Goal: Find specific page/section: Find specific page/section

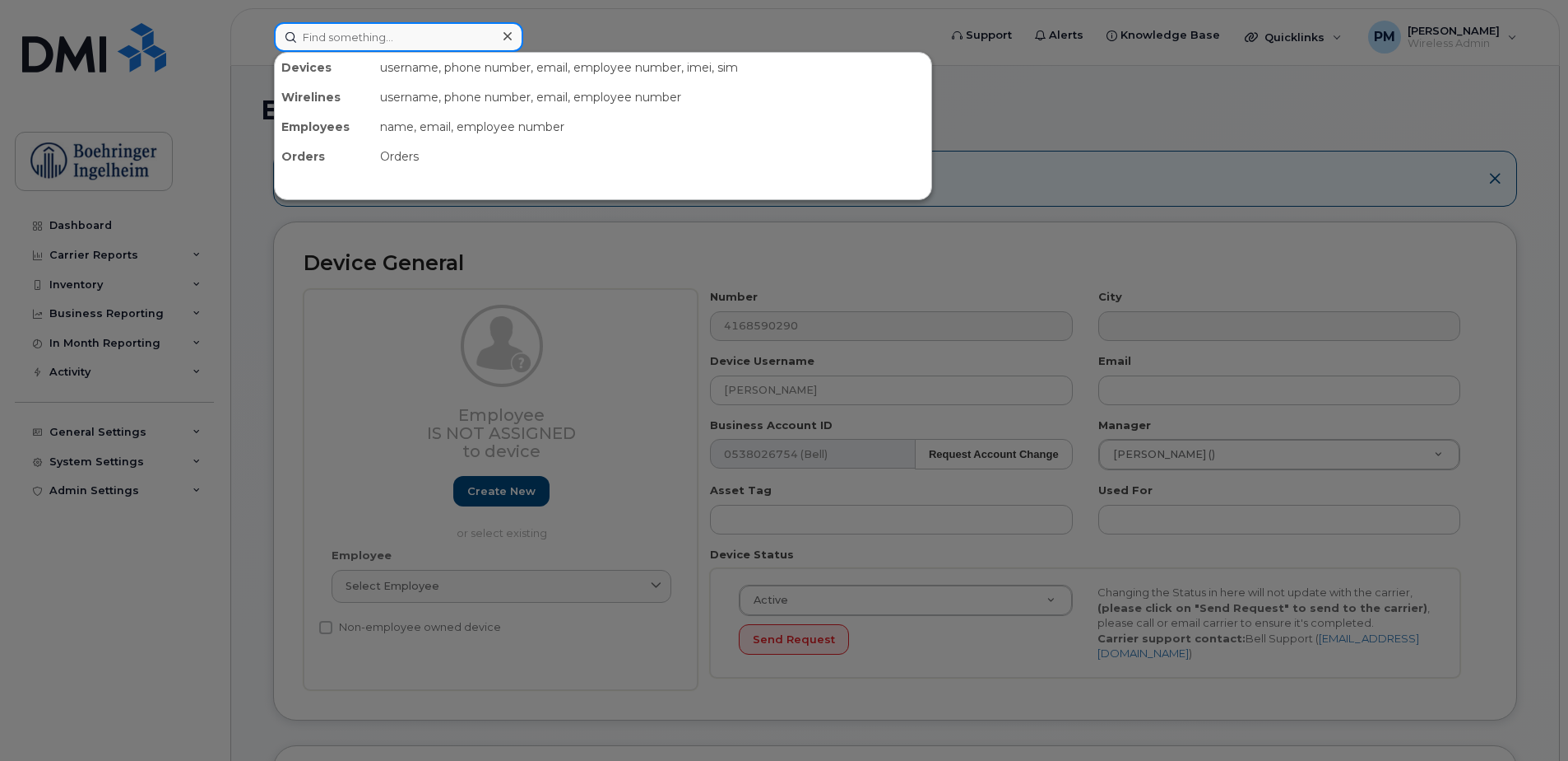
click at [398, 36] on input at bounding box center [399, 37] width 249 height 30
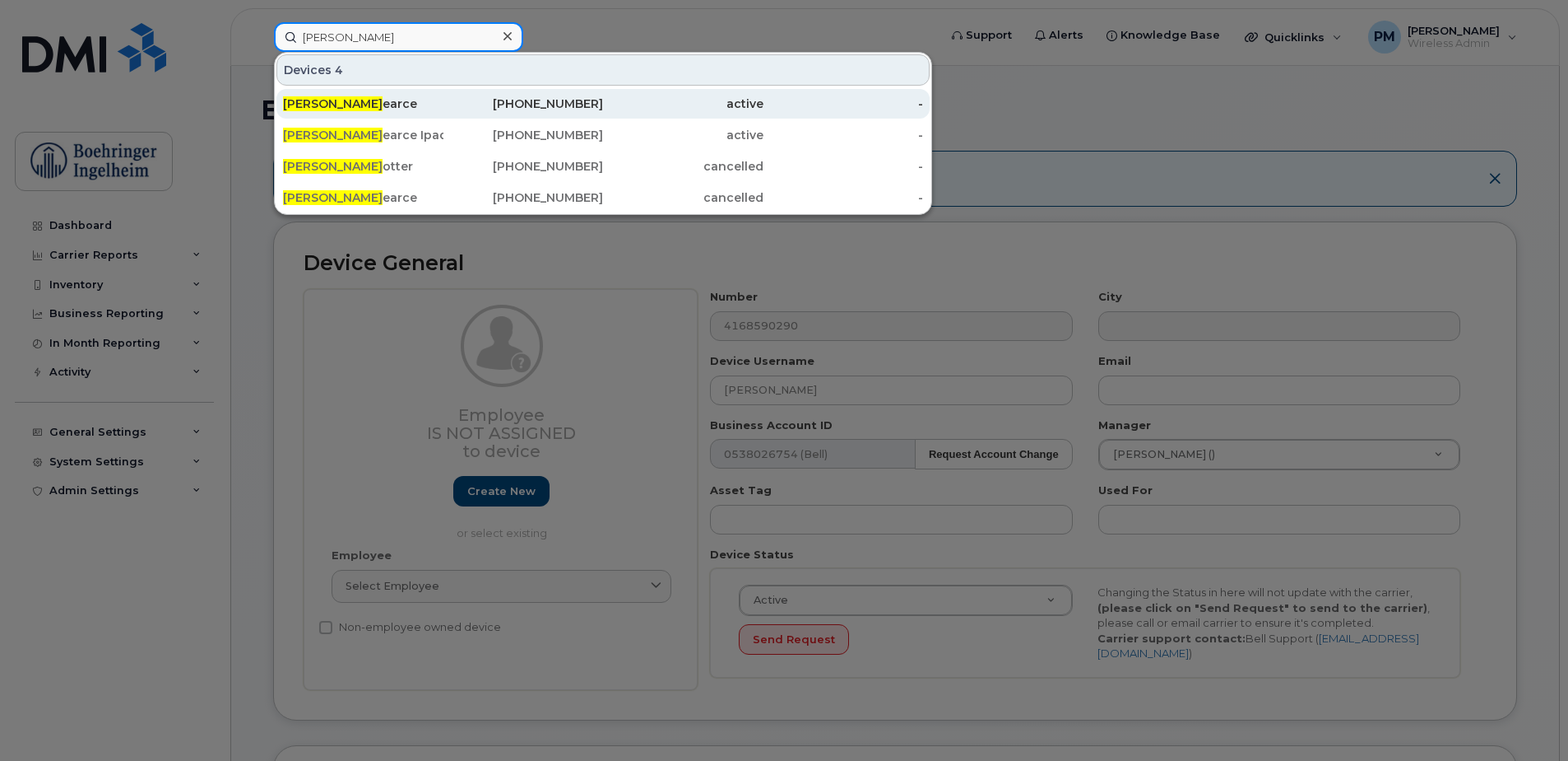
type input "jeff p"
click at [405, 107] on div "Jeff P earce" at bounding box center [364, 103] width 160 height 16
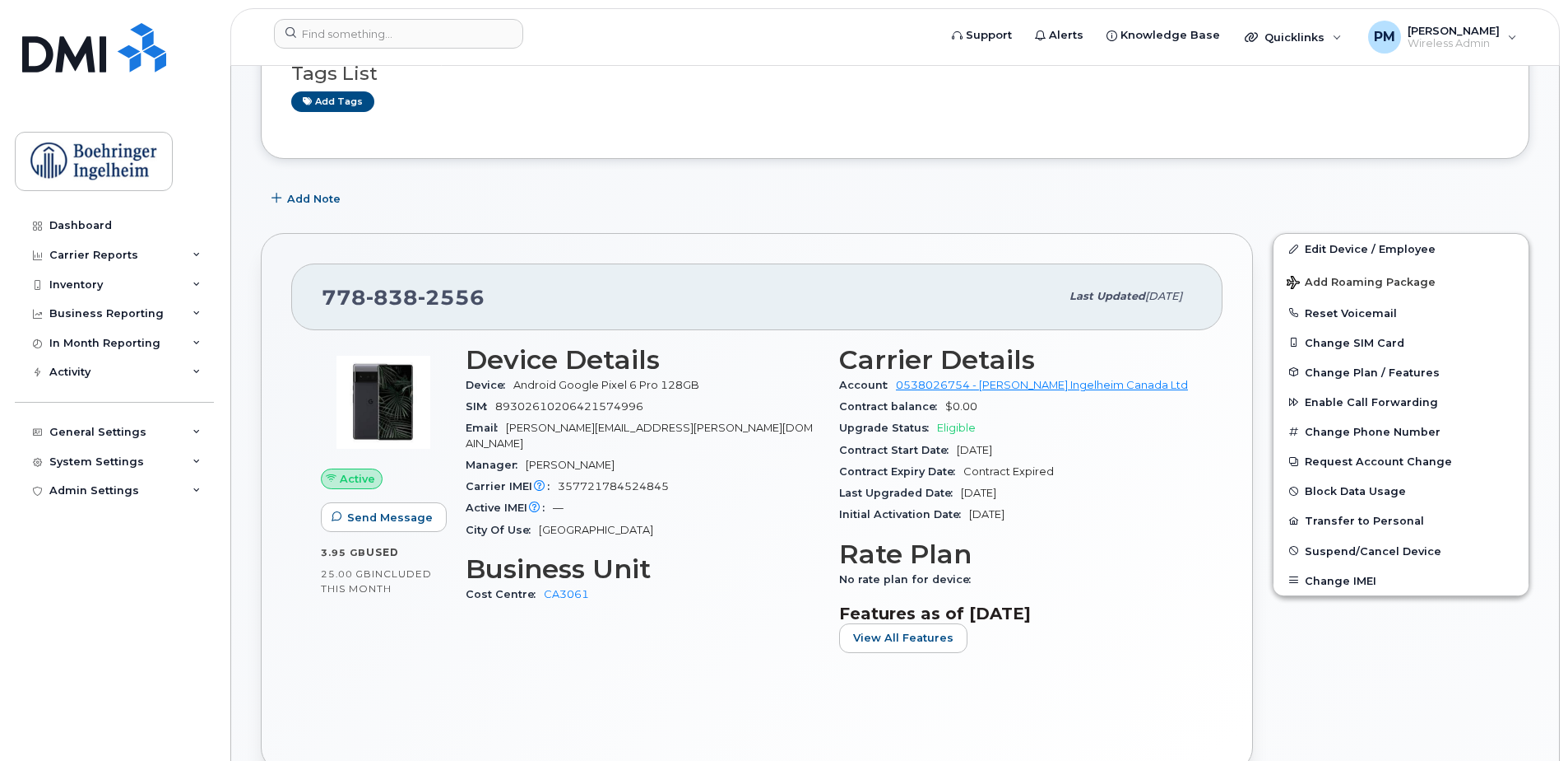
scroll to position [330, 0]
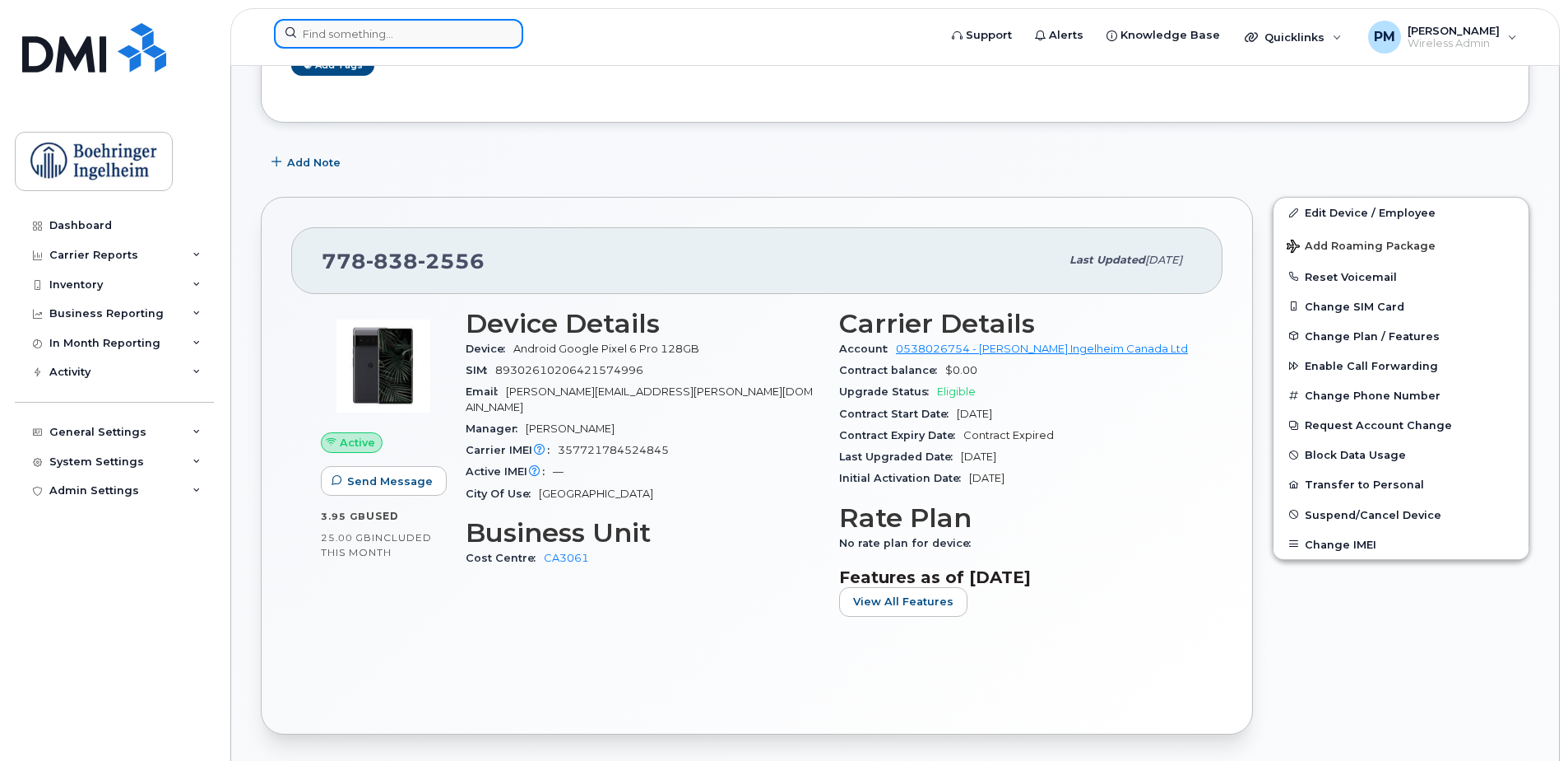
click at [431, 41] on input at bounding box center [399, 33] width 249 height 30
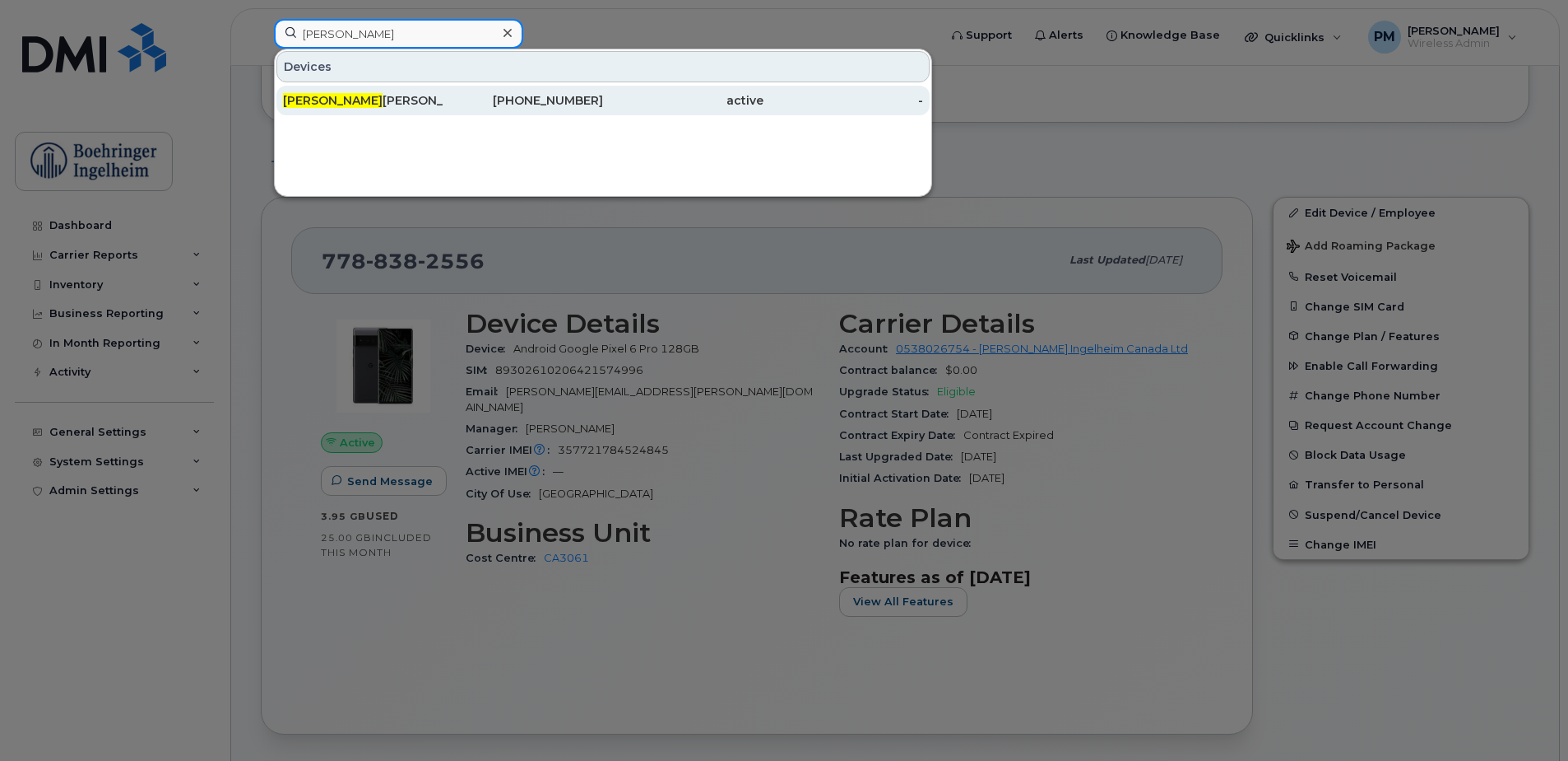
type input "[PERSON_NAME]"
click at [417, 103] on div "[PERSON_NAME]" at bounding box center [364, 100] width 160 height 16
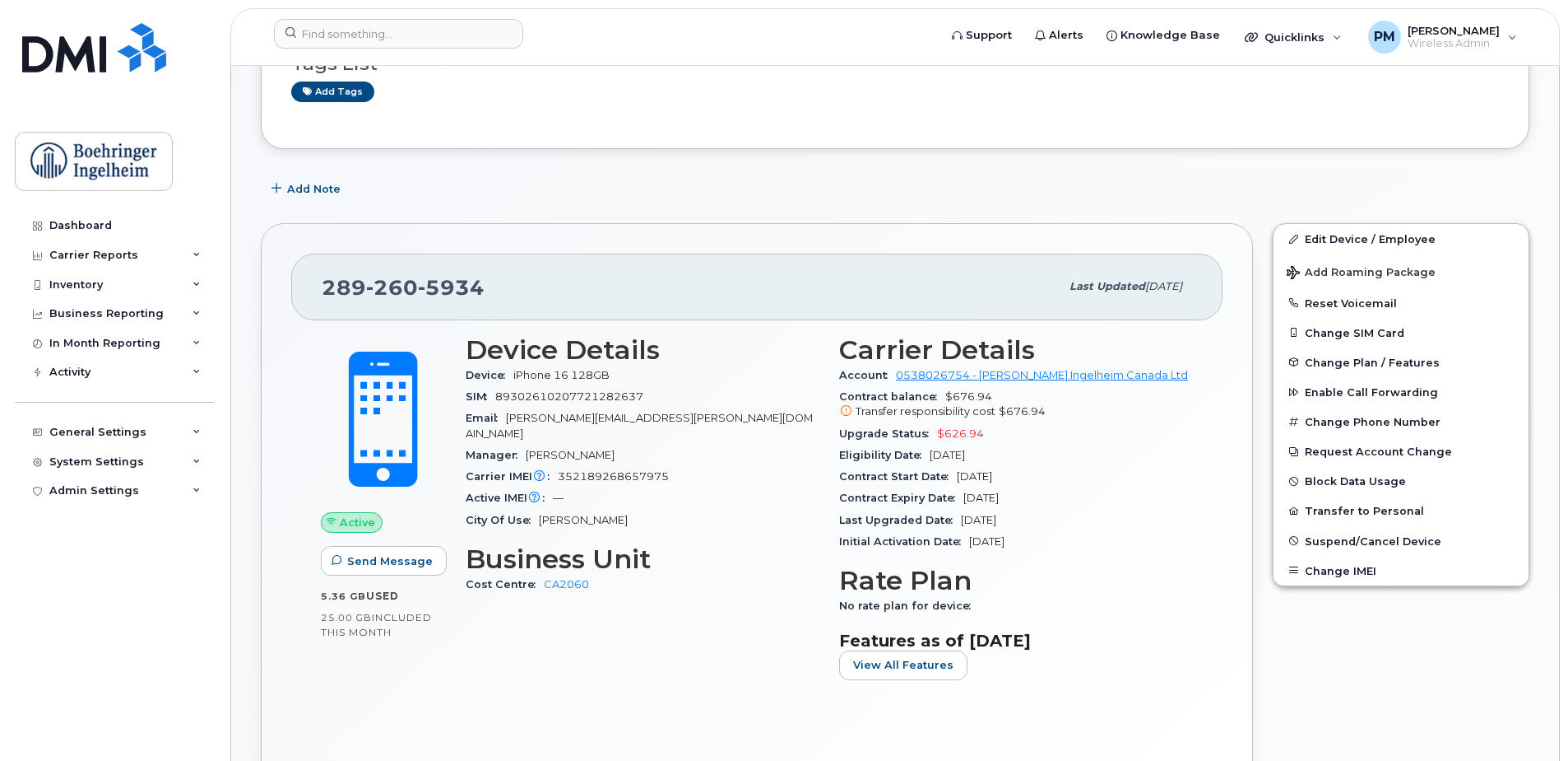
scroll to position [165, 0]
